Goal: Communication & Community: Answer question/provide support

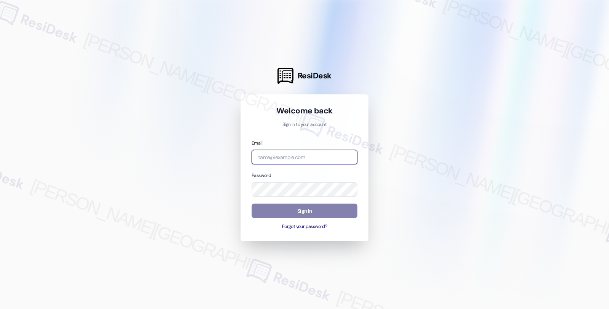
click at [304, 157] on input "email" at bounding box center [305, 157] width 106 height 15
type input "automated-surveys-orion_housing-fides.[PERSON_NAME]@orion_[DOMAIN_NAME]"
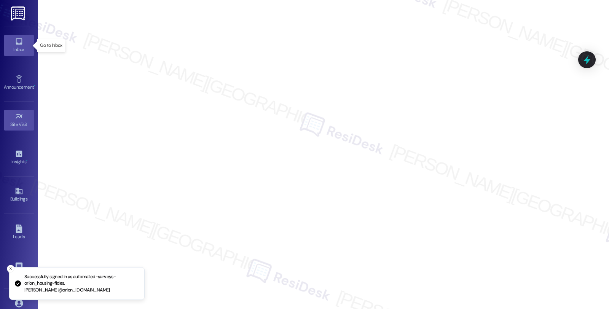
click at [16, 38] on icon at bounding box center [19, 41] width 8 height 8
